Goal: Navigation & Orientation: Understand site structure

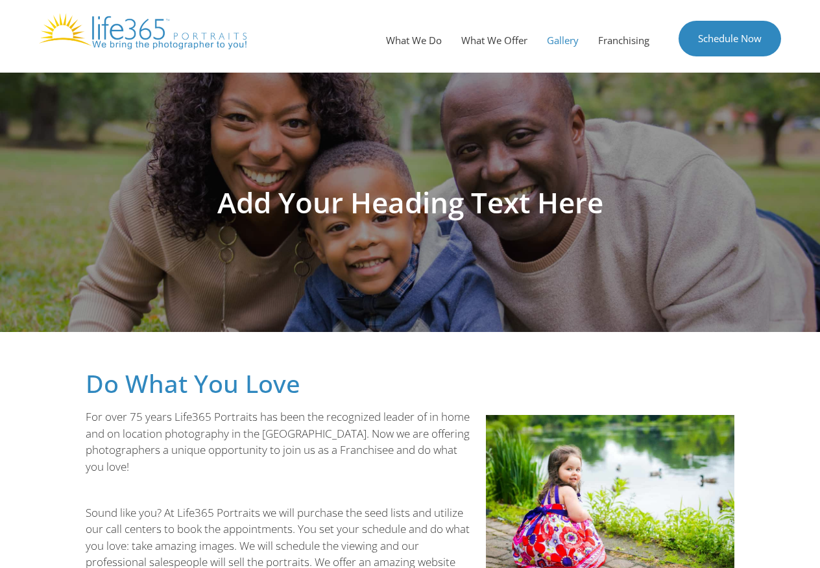
click at [568, 41] on link "Gallery" at bounding box center [562, 40] width 51 height 39
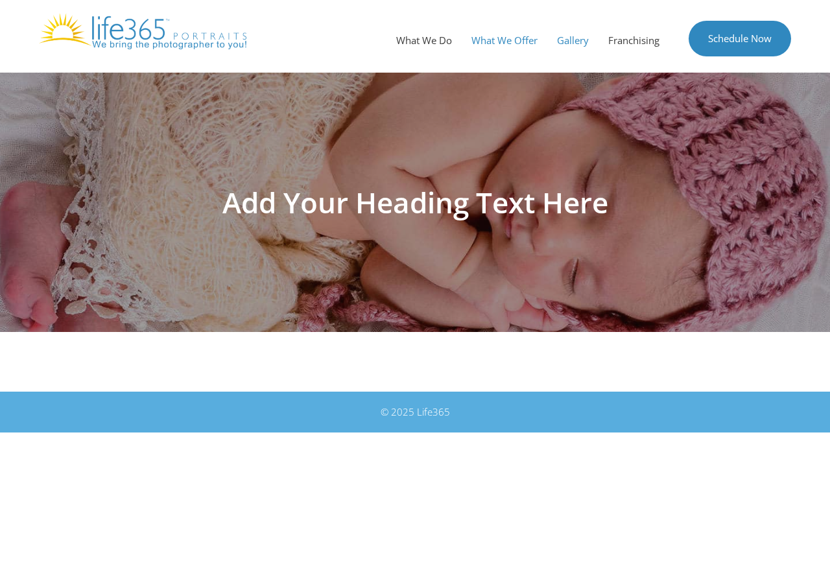
click at [503, 38] on link "What We Offer" at bounding box center [505, 40] width 86 height 39
